Goal: Navigation & Orientation: Go to known website

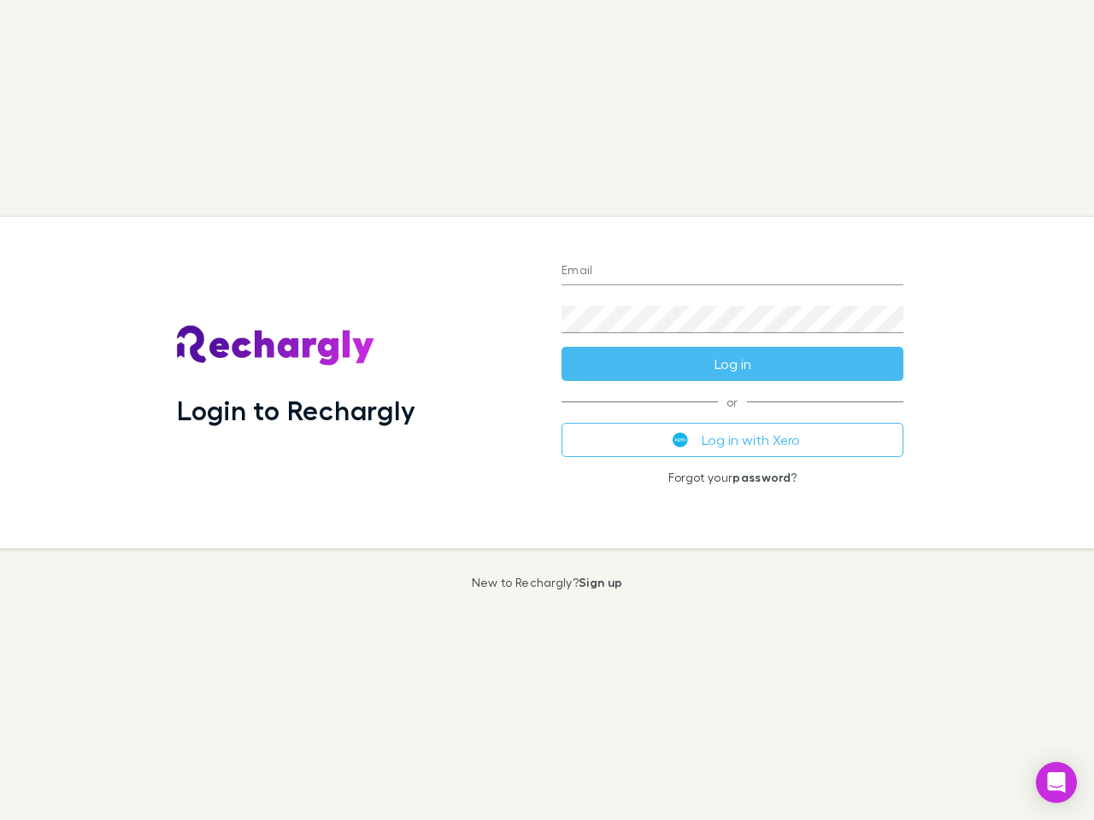
click at [547, 410] on div "Login to Rechargly" at bounding box center [355, 383] width 384 height 332
click at [732, 272] on input "Email" at bounding box center [732, 271] width 342 height 27
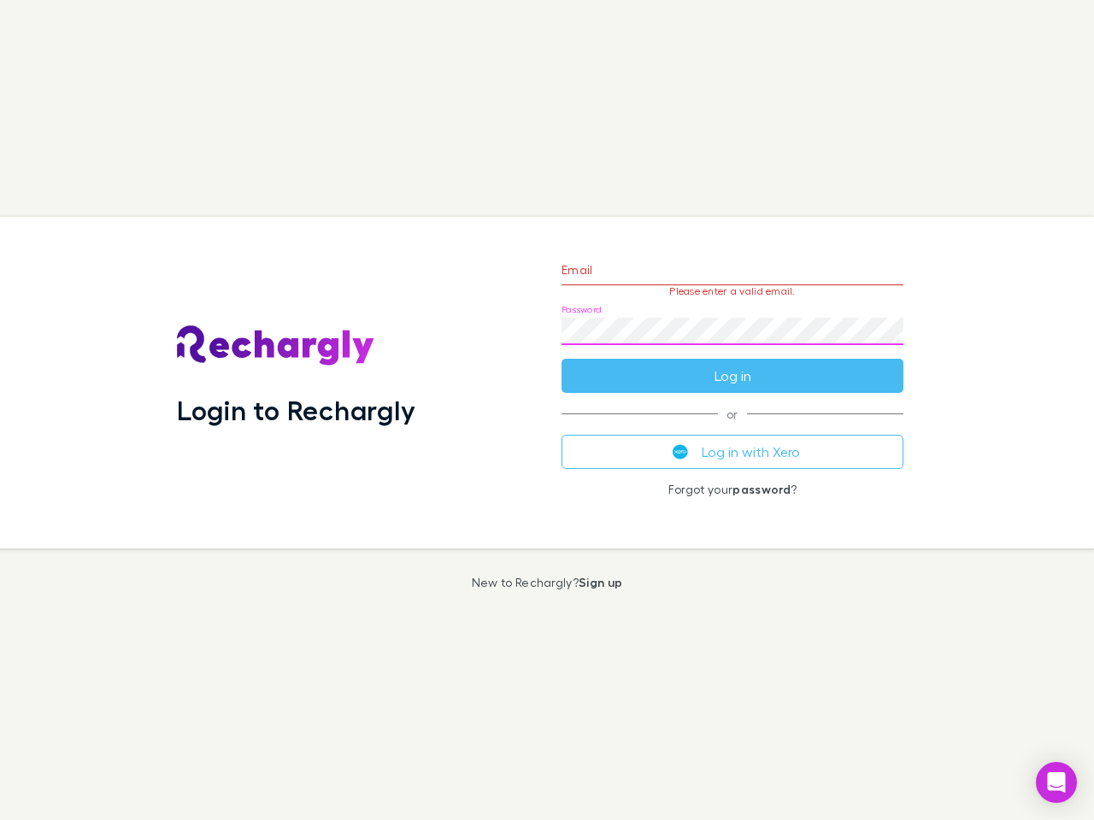
click at [732, 364] on form "Email Please enter a valid email. Password Log in" at bounding box center [732, 318] width 342 height 149
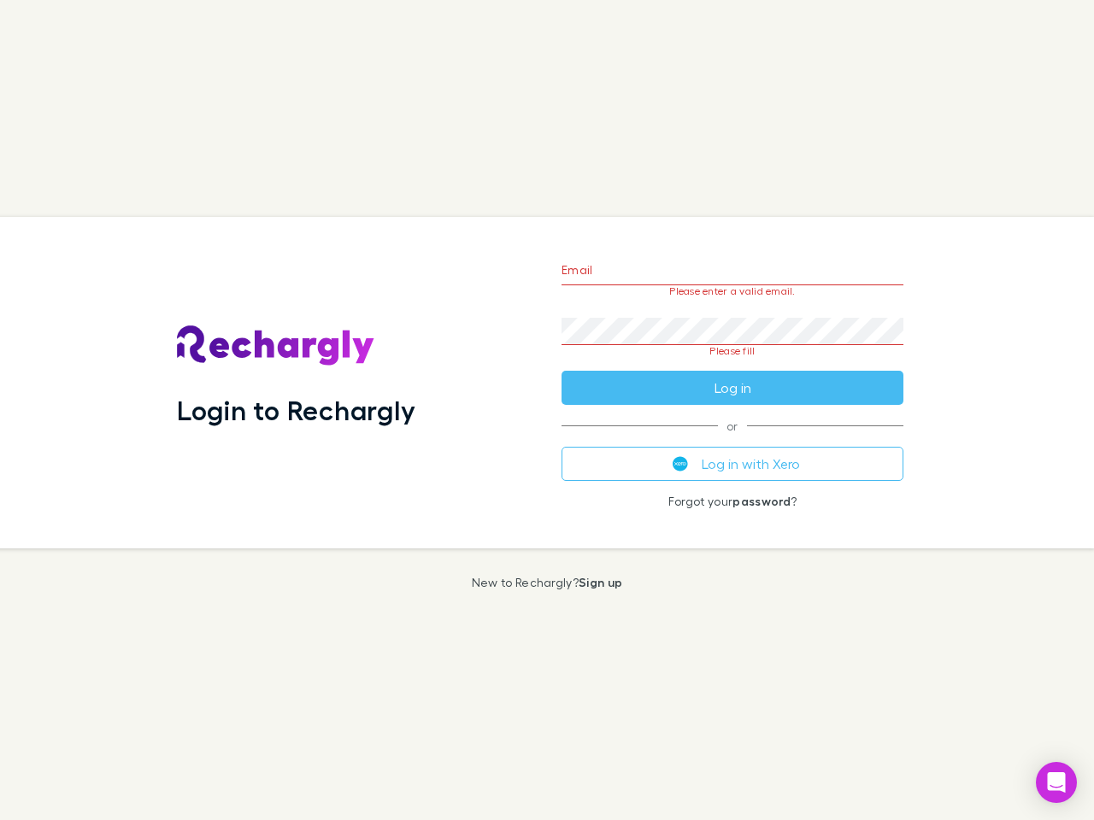
click at [732, 440] on div "Email Please enter a valid email. Password Please fill Log in or Log in with Xe…" at bounding box center [732, 383] width 369 height 332
click at [1056, 783] on icon "Open Intercom Messenger" at bounding box center [1057, 782] width 18 height 21
